Goal: Check status: Check status

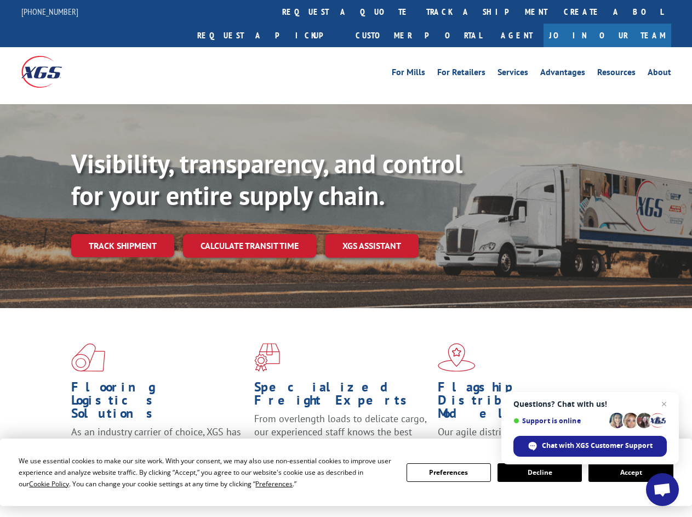
click at [346, 258] on div "Visibility, transparency, and control for your entire supply chain. Track shipm…" at bounding box center [381, 224] width 621 height 153
click at [38, 483] on span "Cookie Policy" at bounding box center [49, 483] width 40 height 9
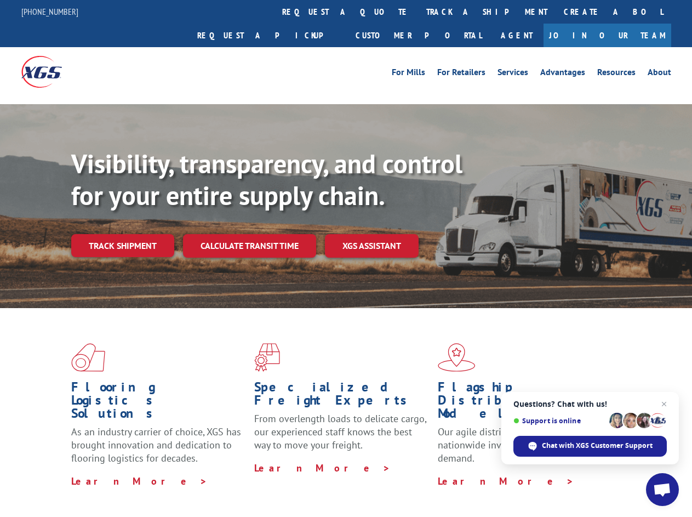
click at [264, 483] on div "Flooring Logistics Solutions As an industry carrier of choice, XGS has brought …" at bounding box center [346, 418] width 692 height 220
click at [449, 472] on div "Flooring Logistics Solutions As an industry carrier of choice, XGS has brought …" at bounding box center [346, 415] width 692 height 214
click at [540, 472] on div "Flooring Logistics Solutions As an industry carrier of choice, XGS has brought …" at bounding box center [346, 415] width 692 height 214
click at [631, 472] on div "Flooring Logistics Solutions As an industry carrier of choice, XGS has brought …" at bounding box center [346, 415] width 692 height 214
click at [346, 258] on div "Visibility, transparency, and control for your entire supply chain. Track shipm…" at bounding box center [381, 224] width 621 height 153
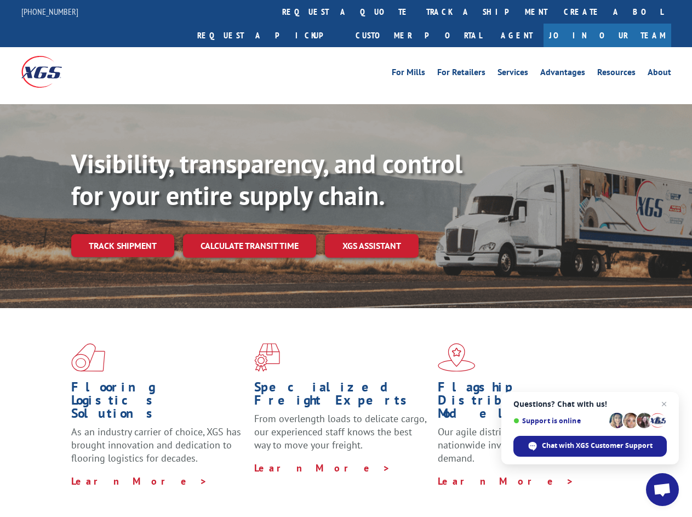
click at [418, 12] on link "track a shipment" at bounding box center [487, 12] width 138 height 24
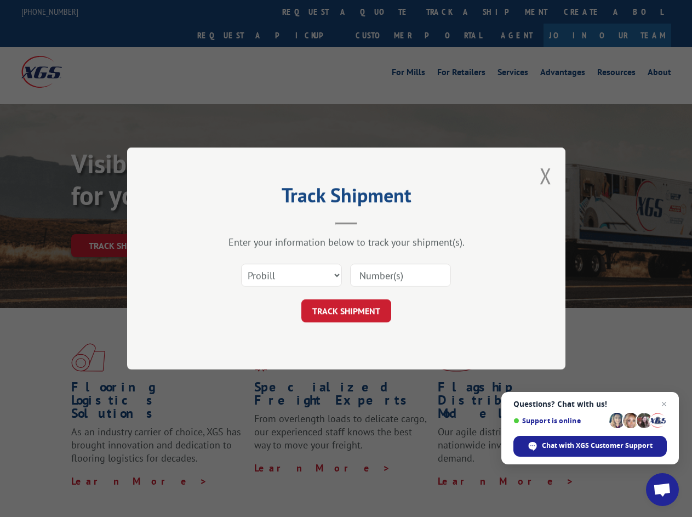
click at [383, 12] on div "Track Shipment Enter your information below to track your shipment(s). Select c…" at bounding box center [346, 258] width 692 height 517
click at [451, 12] on div "Track Shipment Enter your information below to track your shipment(s). Select c…" at bounding box center [346, 258] width 692 height 517
